Goal: Task Accomplishment & Management: Use online tool/utility

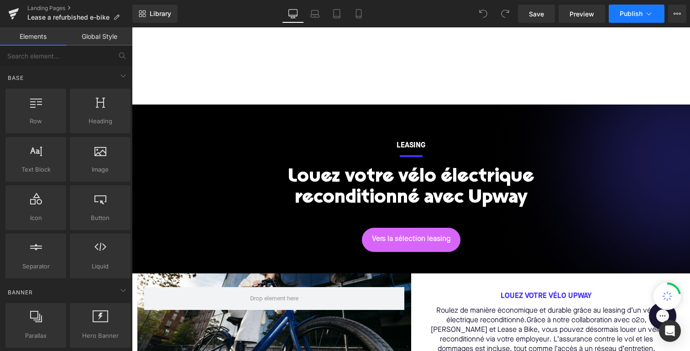
click at [632, 16] on span "Publish" at bounding box center [631, 13] width 23 height 7
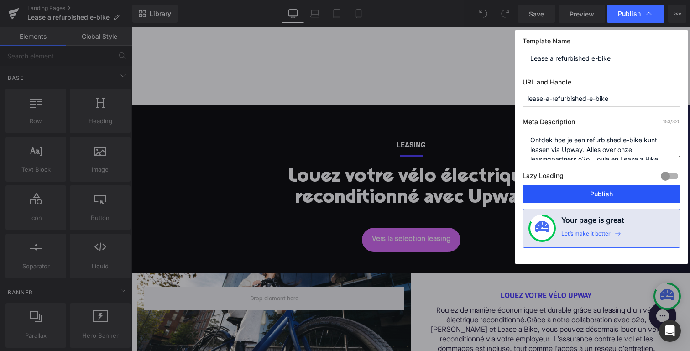
click at [589, 193] on button "Publish" at bounding box center [602, 194] width 158 height 18
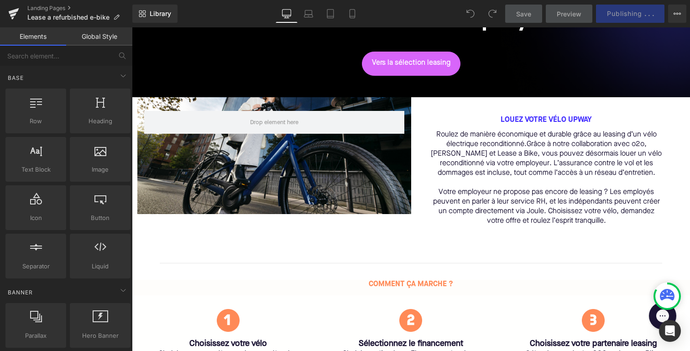
scroll to position [103, 0]
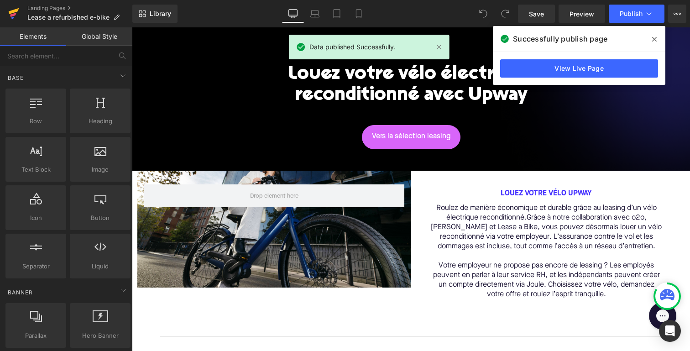
click at [15, 13] on icon at bounding box center [13, 15] width 6 height 4
